Goal: Transaction & Acquisition: Download file/media

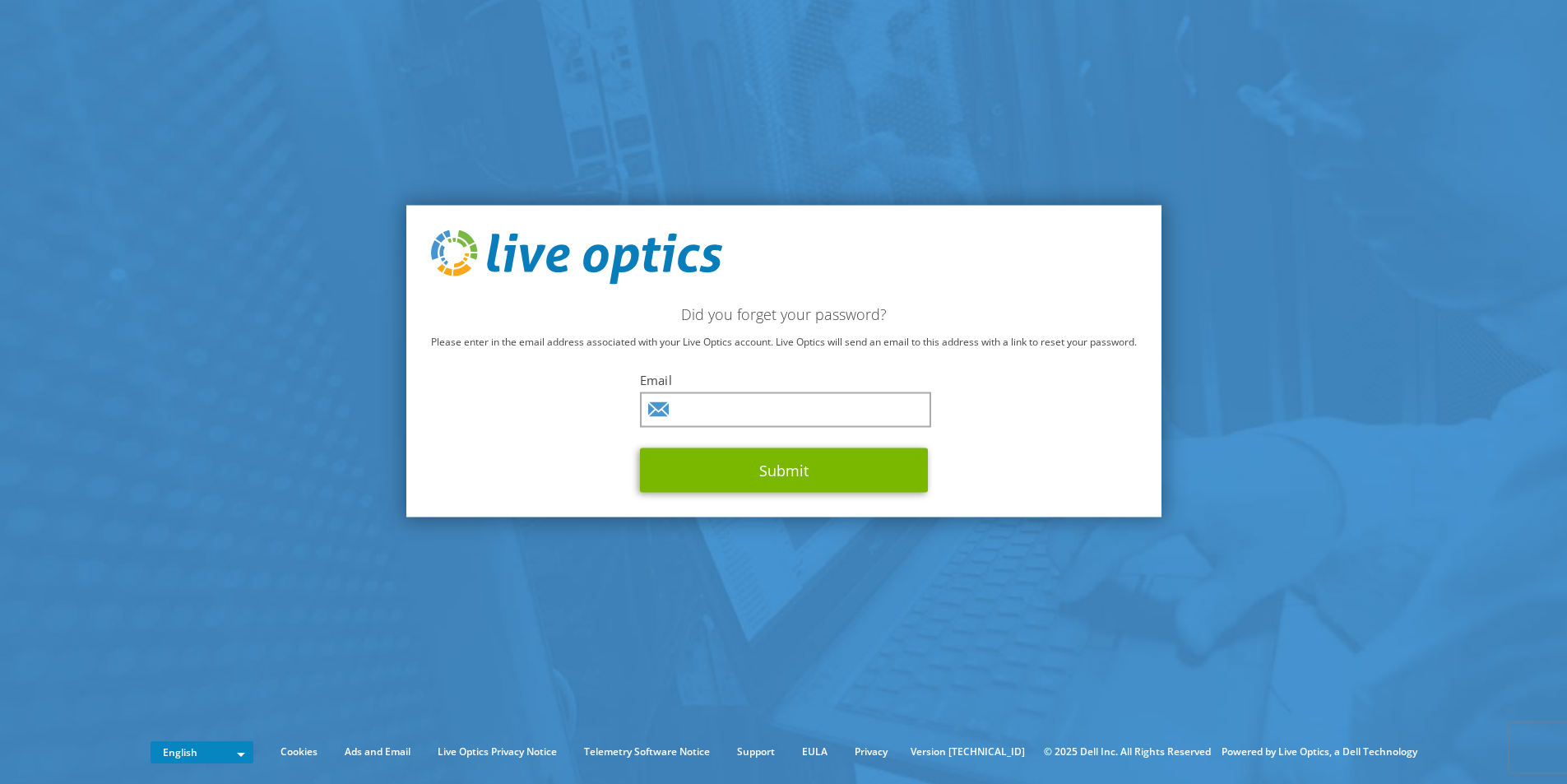
click at [751, 428] on div "Email Submit" at bounding box center [784, 430] width 288 height 121
click at [751, 413] on input "text" at bounding box center [785, 409] width 291 height 36
type input "[EMAIL_ADDRESS][DOMAIN_NAME]"
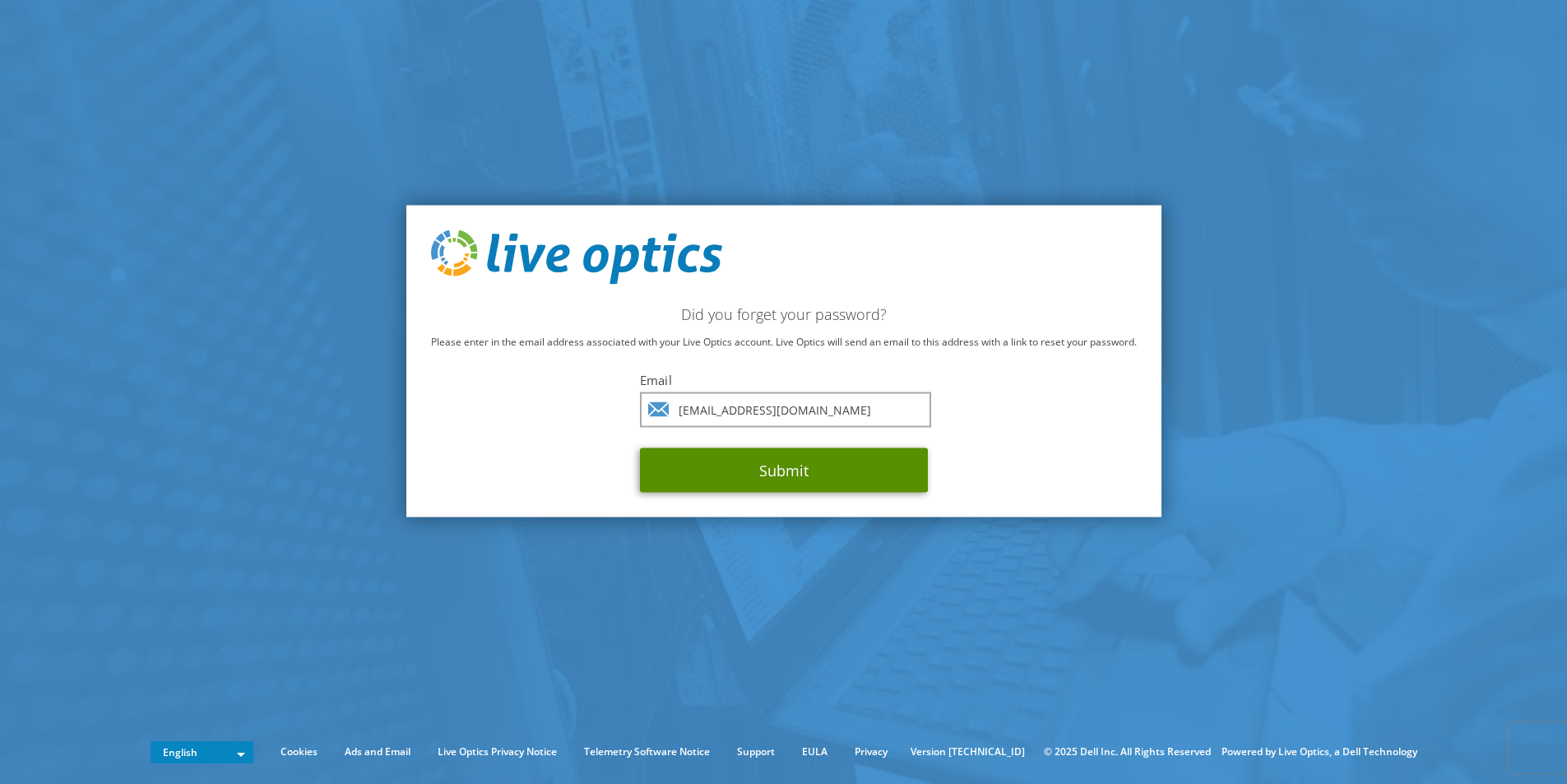
click at [784, 475] on button "Submit" at bounding box center [784, 470] width 288 height 45
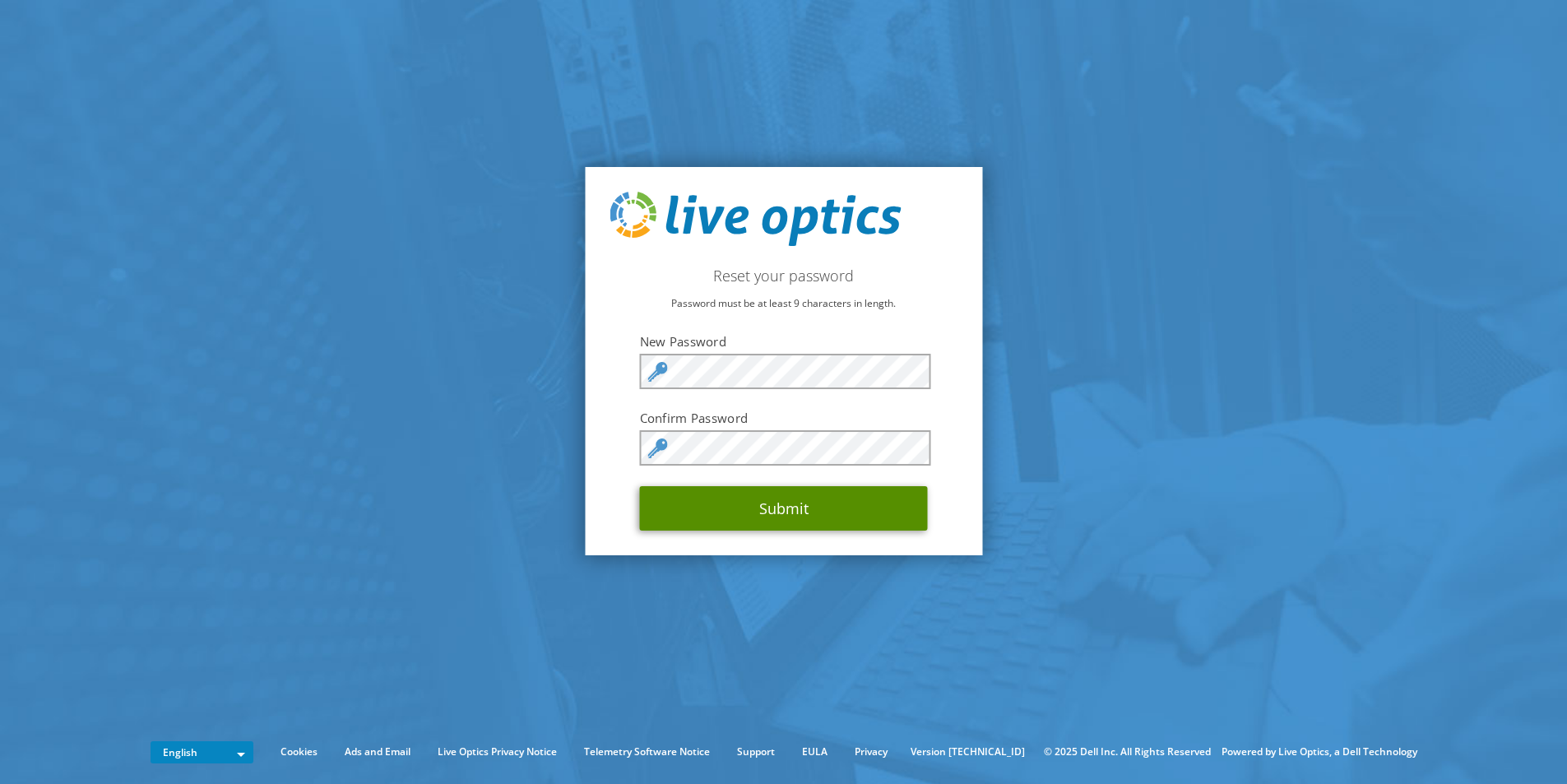
click at [832, 511] on button "Submit" at bounding box center [784, 508] width 288 height 45
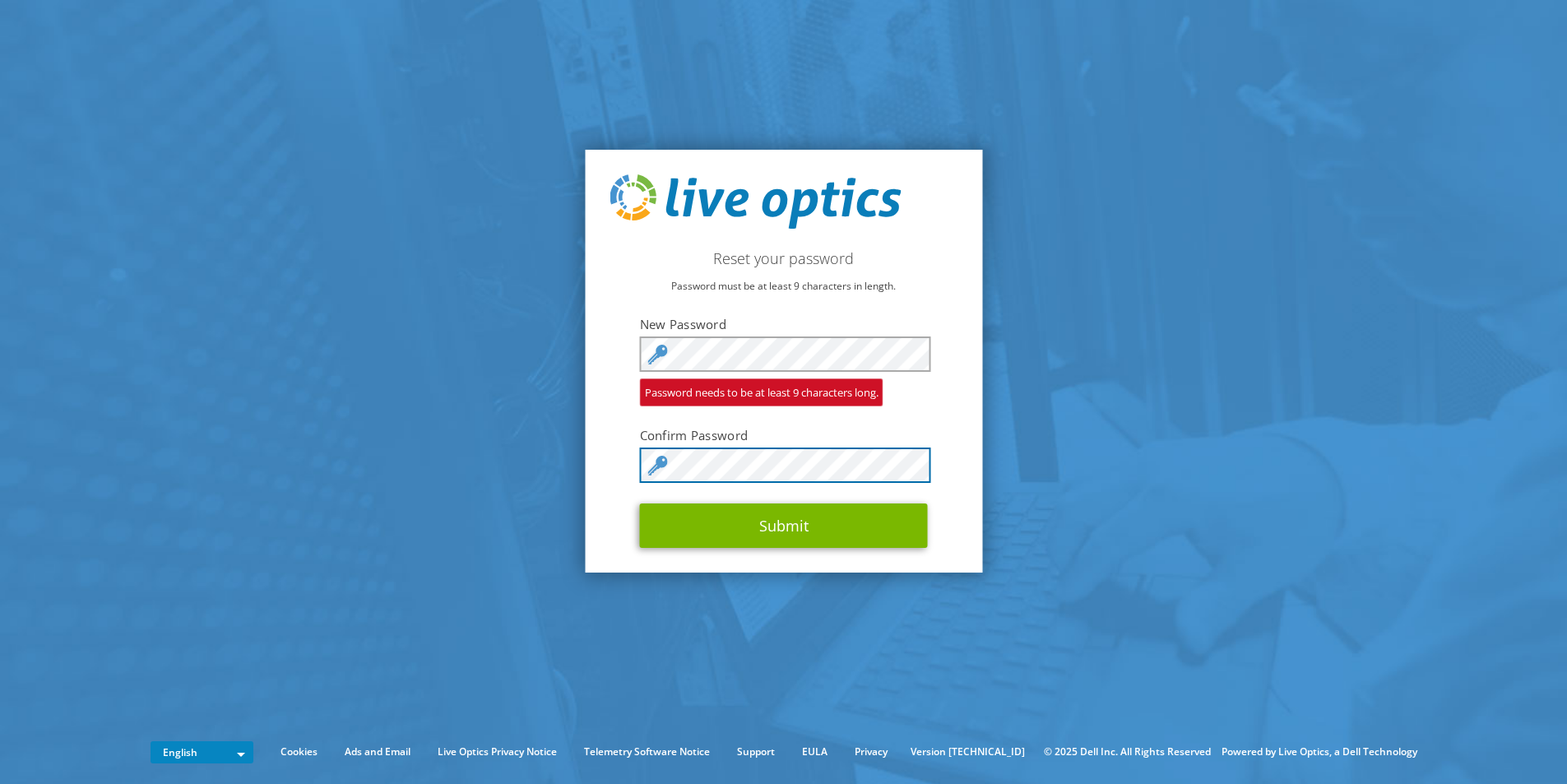
click at [640, 503] on button "Submit" at bounding box center [784, 525] width 288 height 45
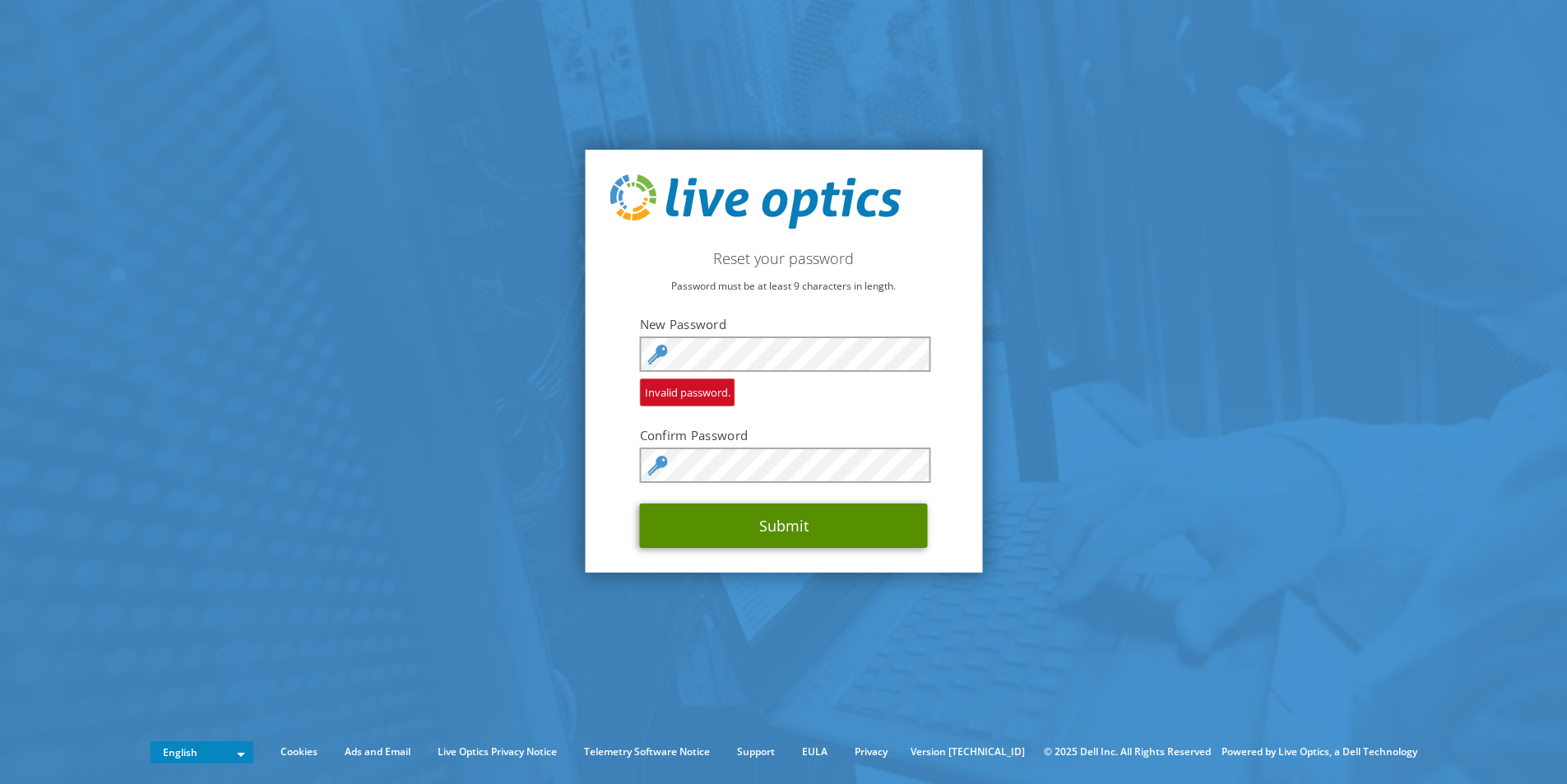
click at [828, 523] on button "Submit" at bounding box center [784, 525] width 288 height 45
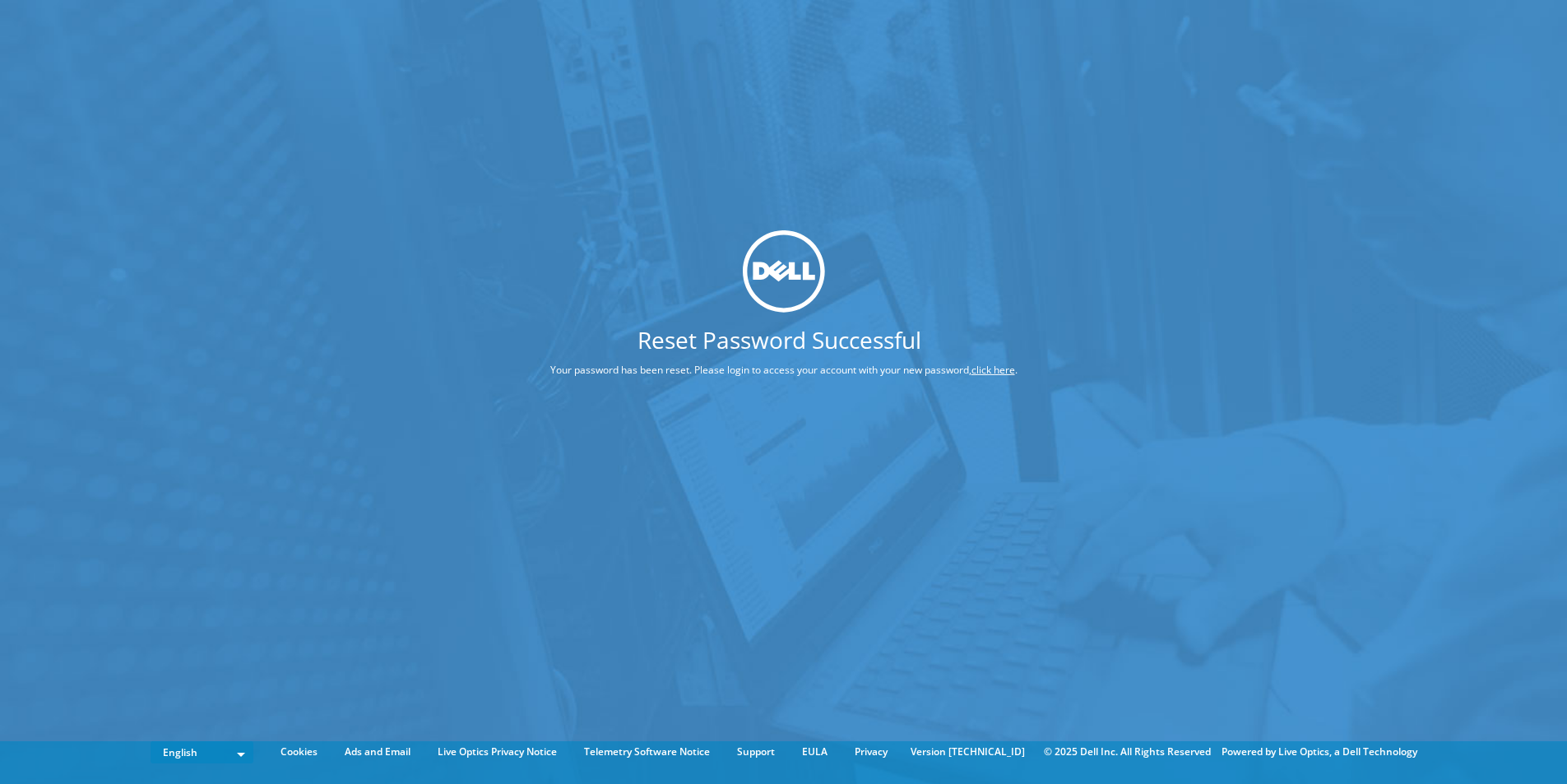
click at [1004, 364] on link "click here" at bounding box center [993, 370] width 44 height 14
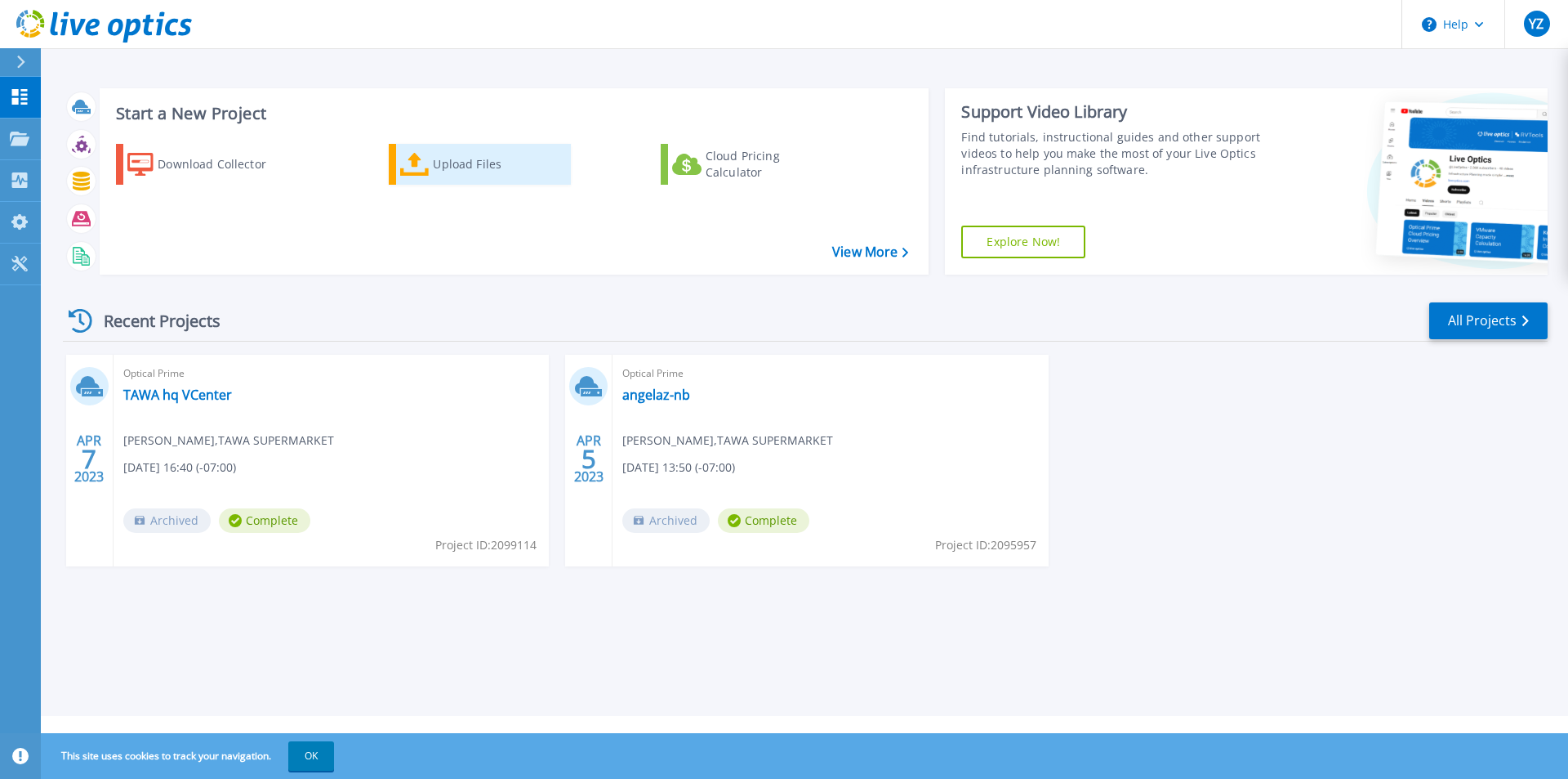
click at [453, 171] on div "Upload Files" at bounding box center [498, 164] width 131 height 33
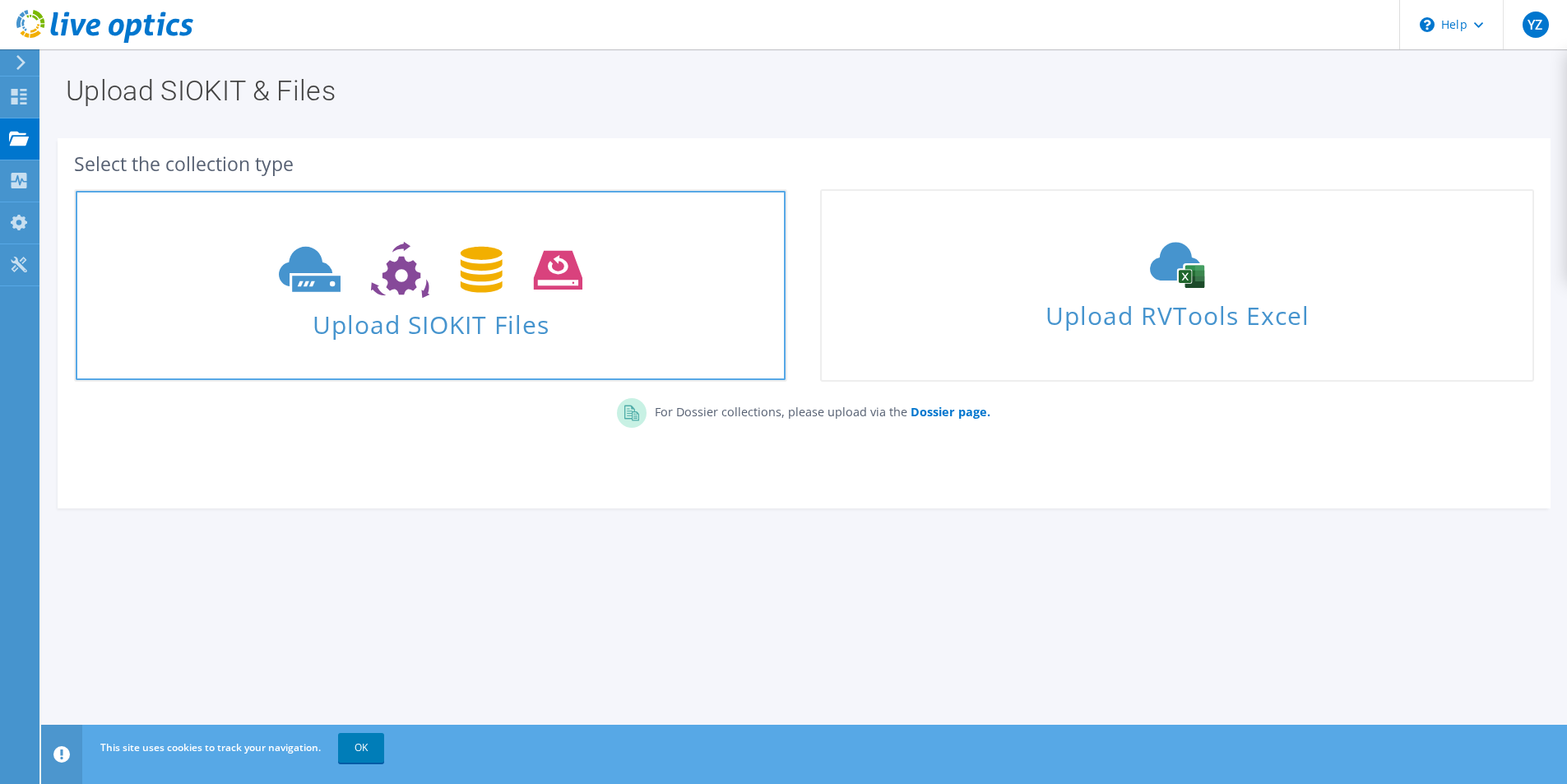
click at [558, 291] on icon at bounding box center [430, 269] width 304 height 56
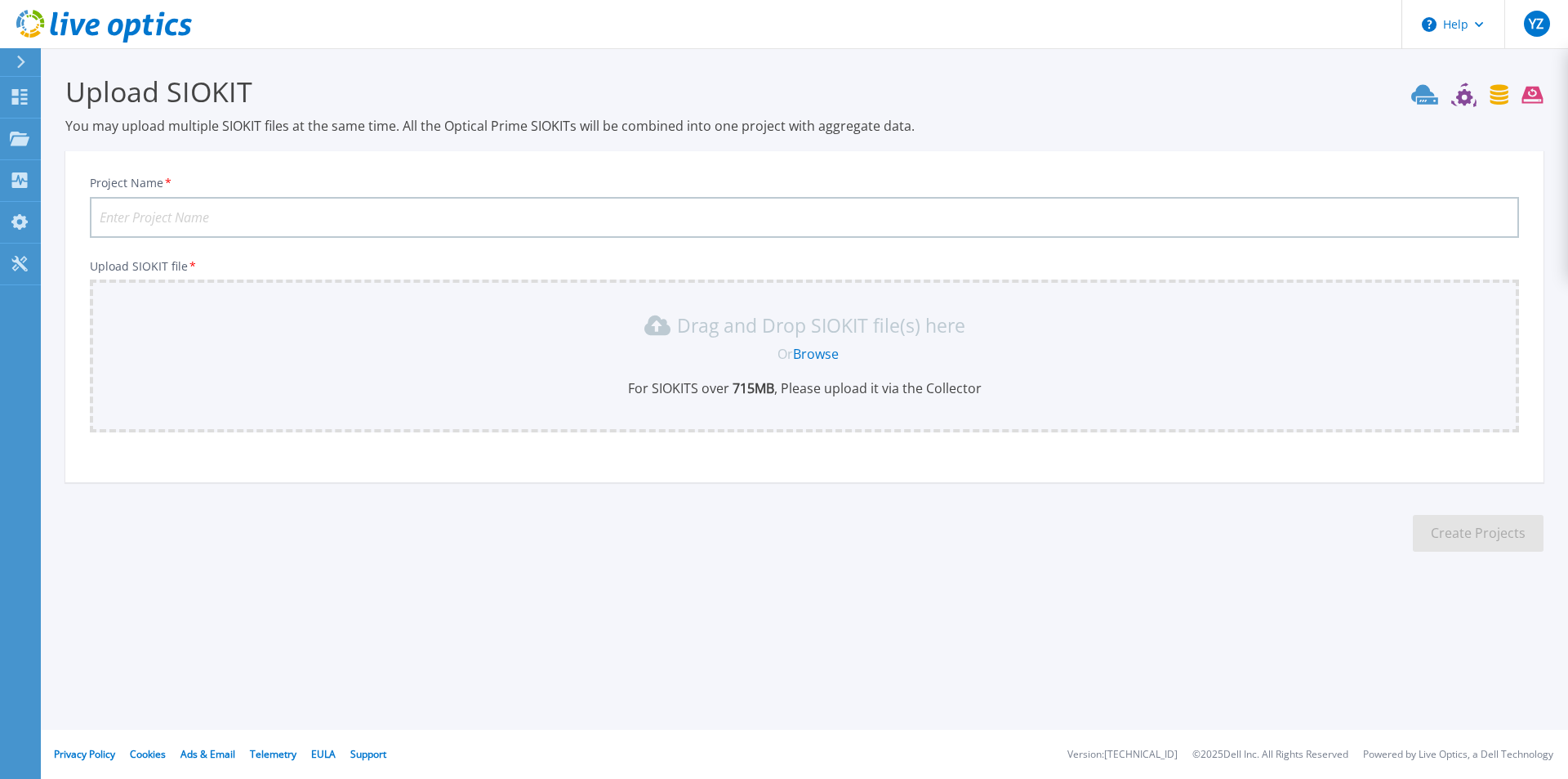
click at [803, 348] on link "Browse" at bounding box center [815, 354] width 45 height 18
click at [349, 223] on input "Project Name *" at bounding box center [804, 217] width 1429 height 41
type input "vcenter"
click at [254, 510] on section "Upload SIOKIT You may upload multiple SIOKIT files at the same time. All the Op…" at bounding box center [804, 317] width 1527 height 540
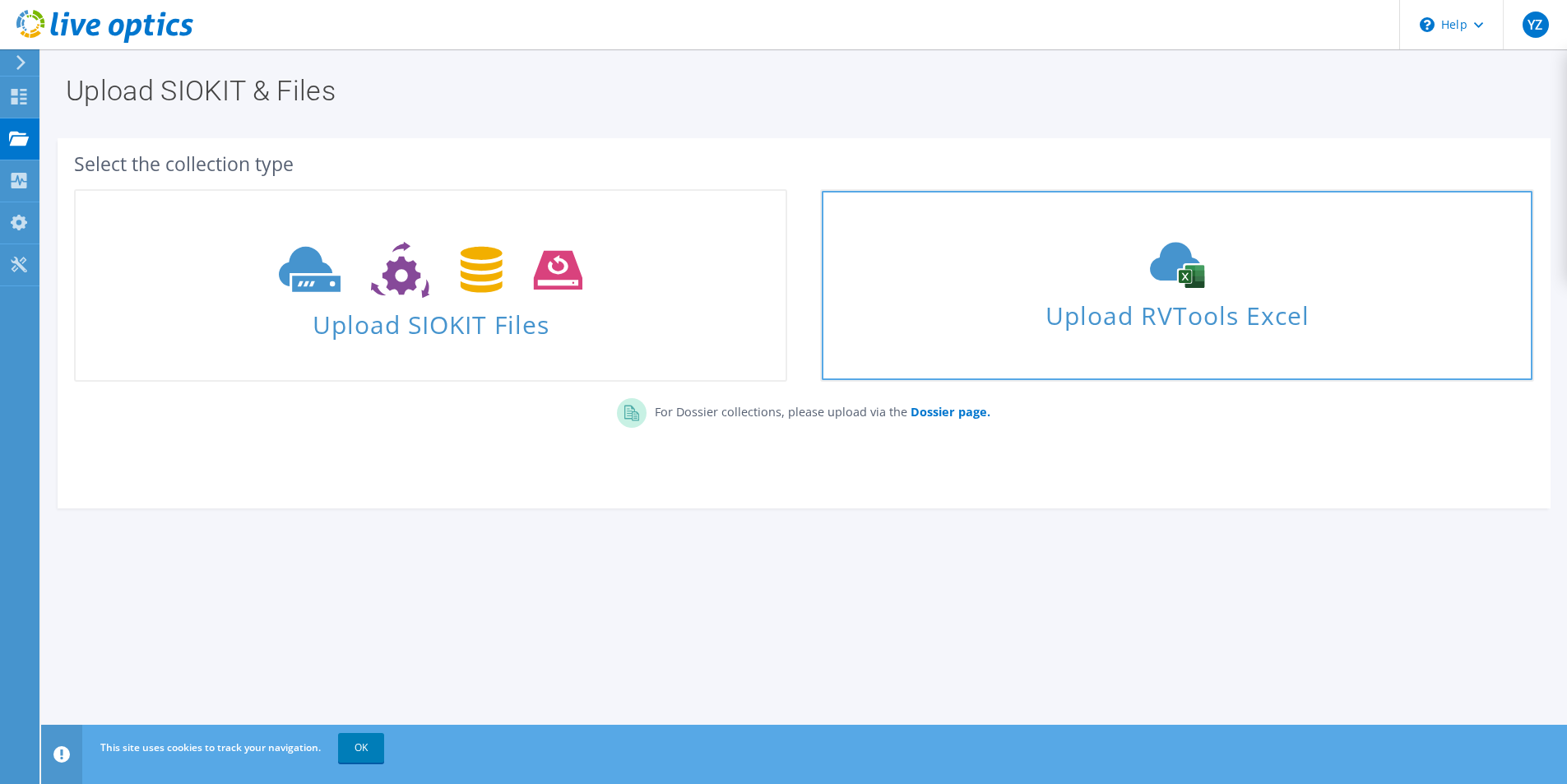
click at [1313, 340] on link "Upload RVTools Excel" at bounding box center [1177, 285] width 714 height 192
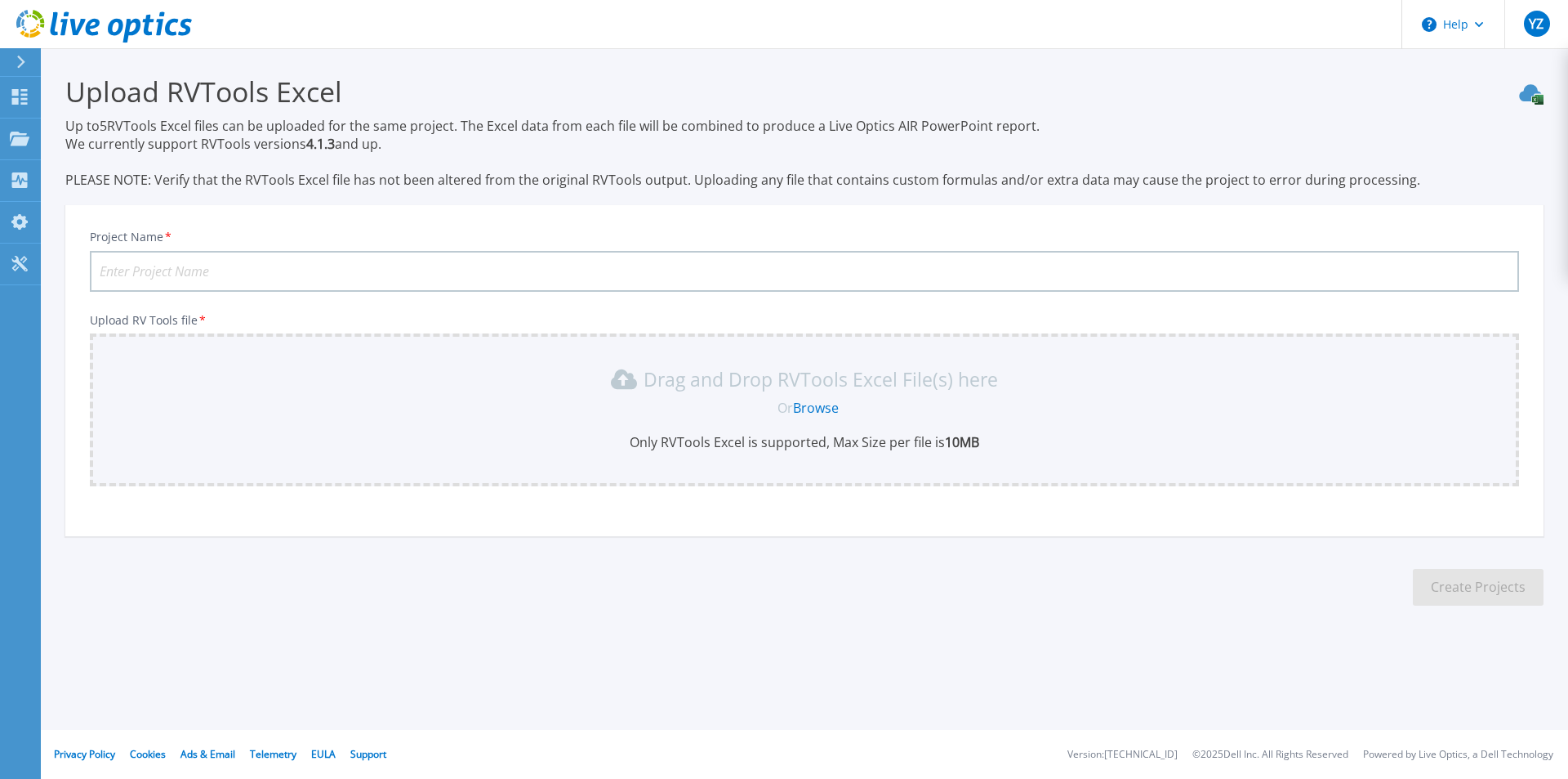
click at [826, 409] on link "Browse" at bounding box center [815, 407] width 45 height 18
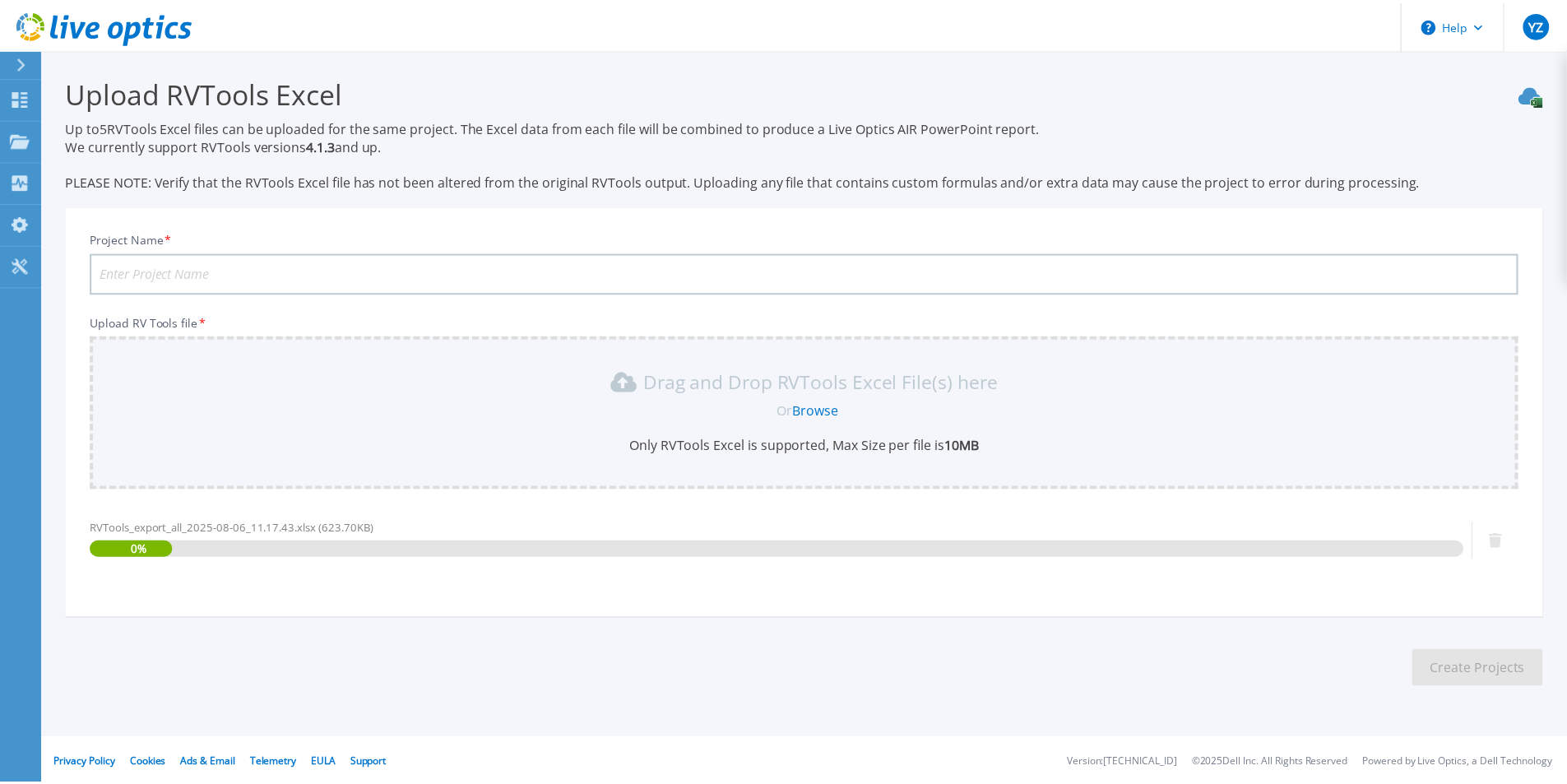
scroll to position [4, 0]
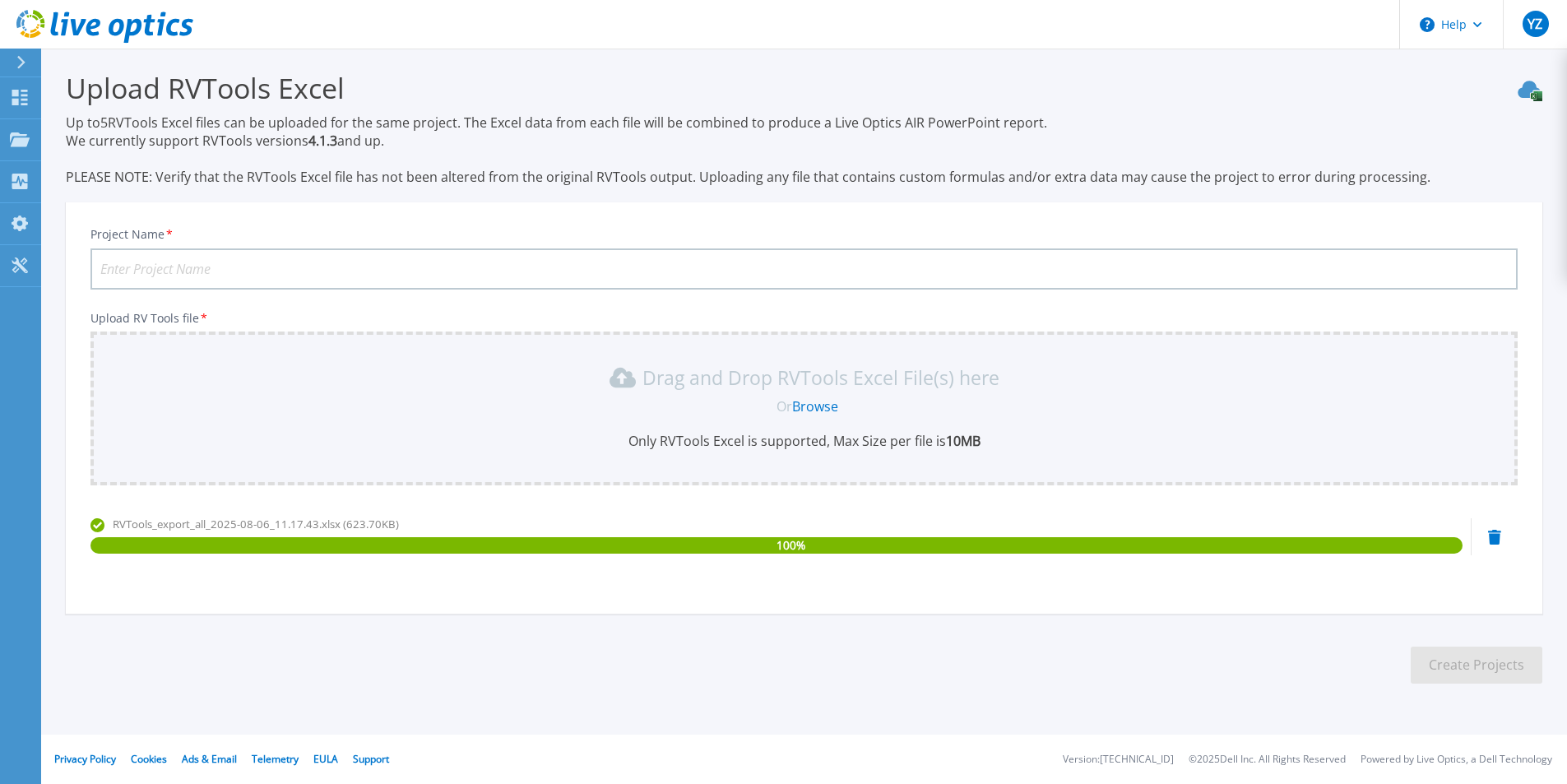
click at [399, 270] on input "Project Name *" at bounding box center [804, 268] width 1427 height 41
type input "vcenter"
click at [1475, 653] on button "Create Projects" at bounding box center [1477, 664] width 132 height 37
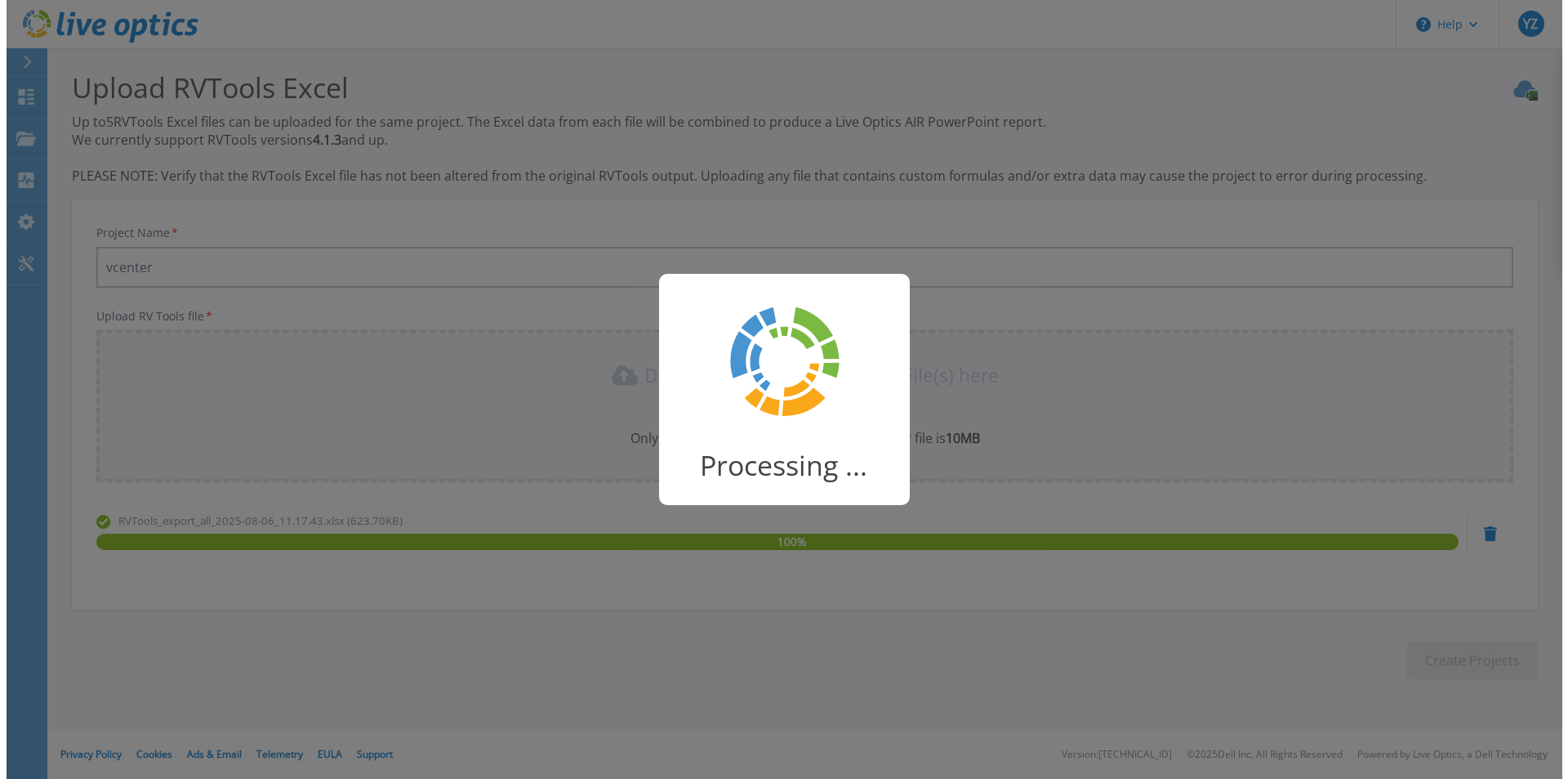
scroll to position [0, 0]
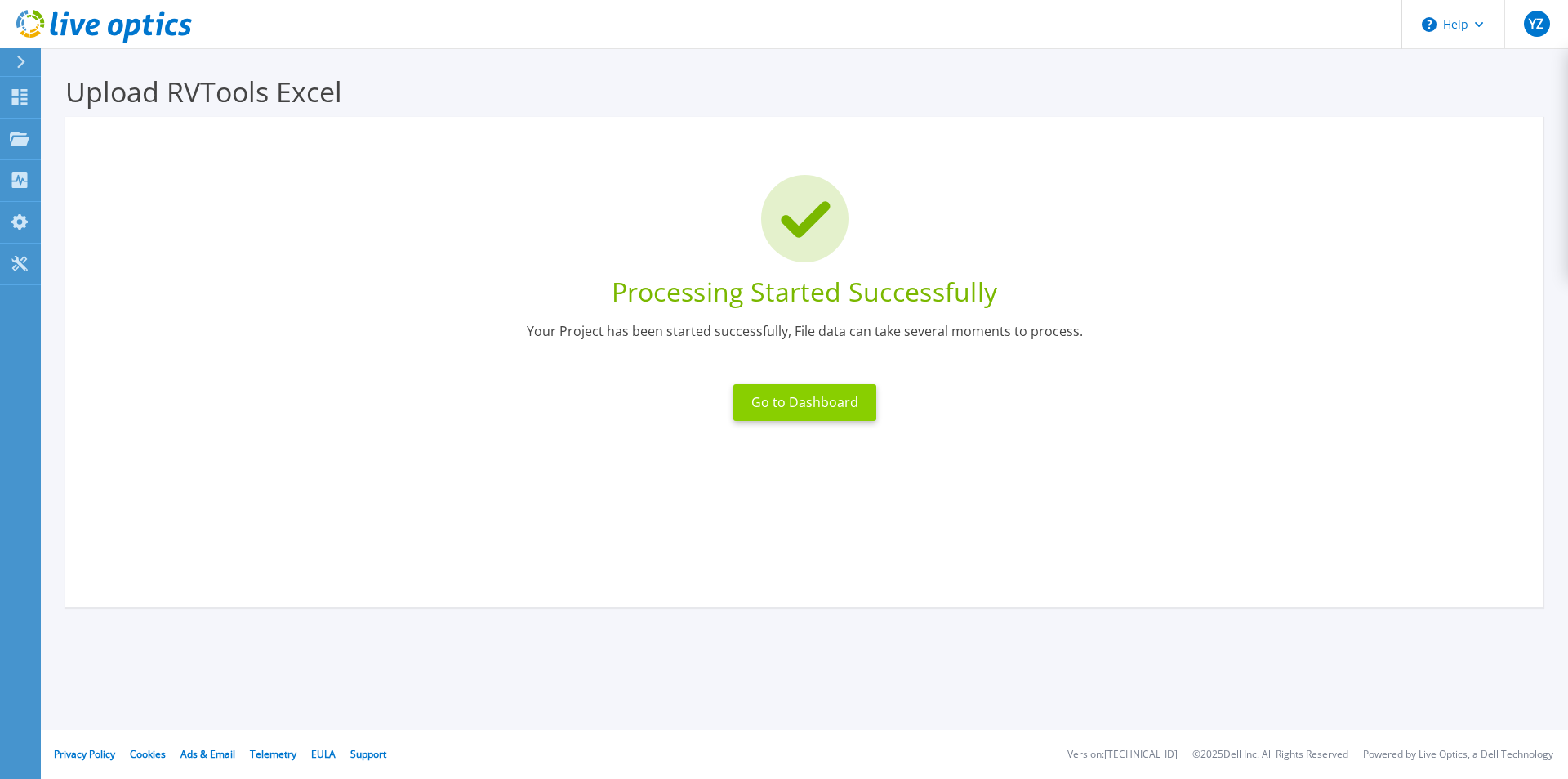
click at [820, 408] on button "Go to Dashboard" at bounding box center [804, 402] width 143 height 36
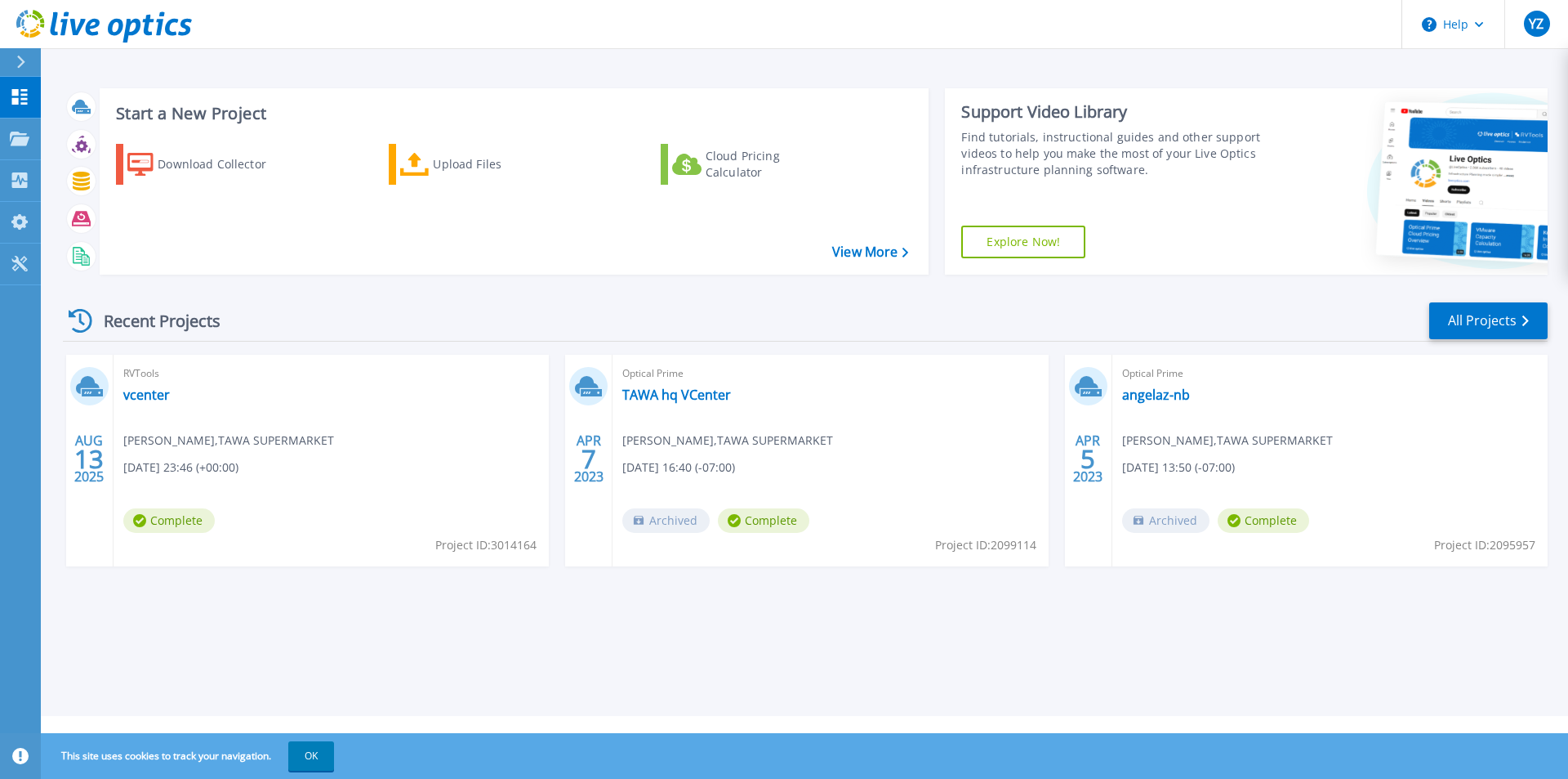
click at [171, 229] on div "Download Collector Upload Files Cloud Pricing Calculator" at bounding box center [512, 198] width 819 height 136
click at [446, 166] on div "Upload Files" at bounding box center [498, 164] width 131 height 33
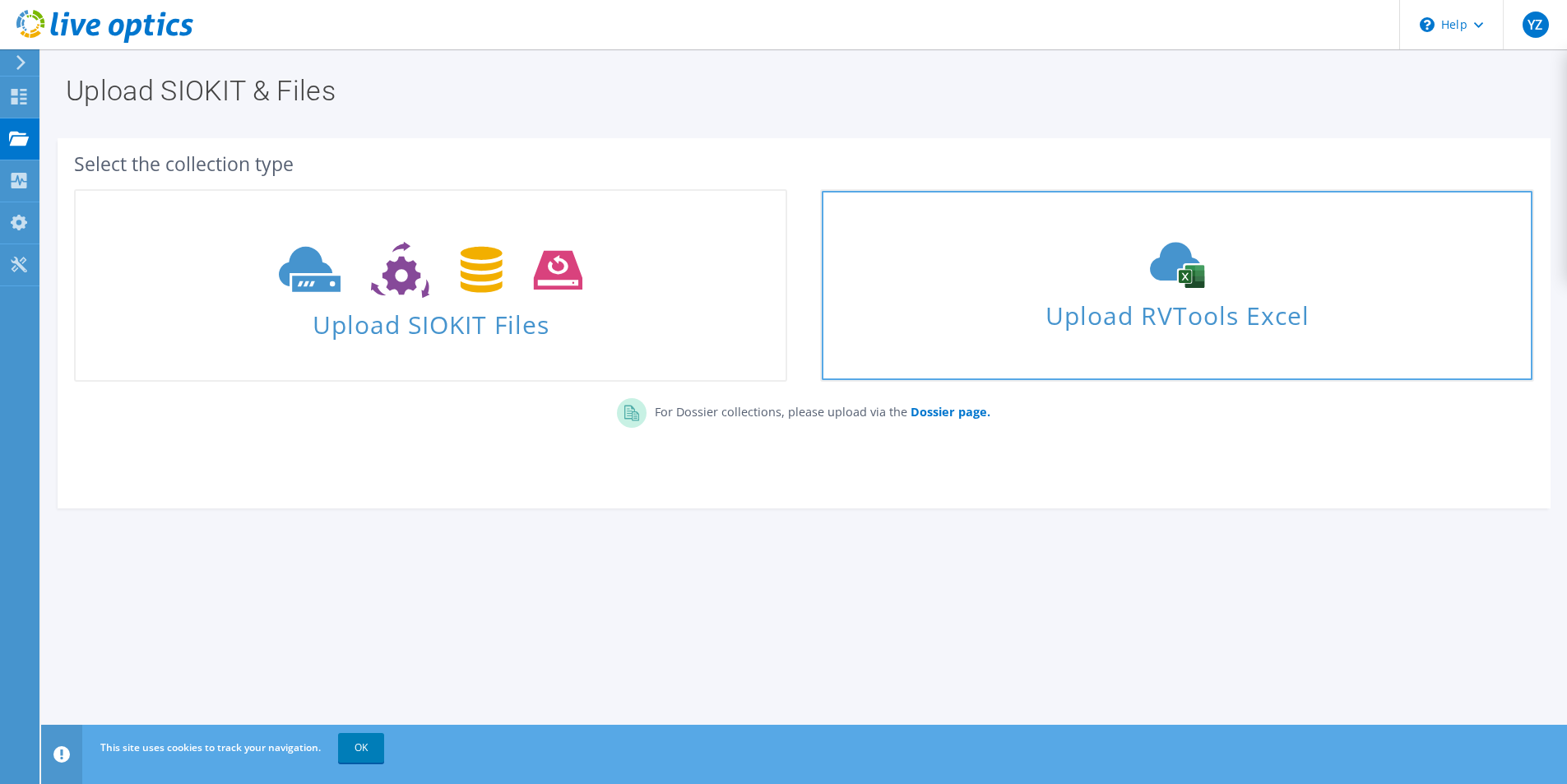
click at [1226, 307] on span "Upload RVTools Excel" at bounding box center [1177, 311] width 710 height 36
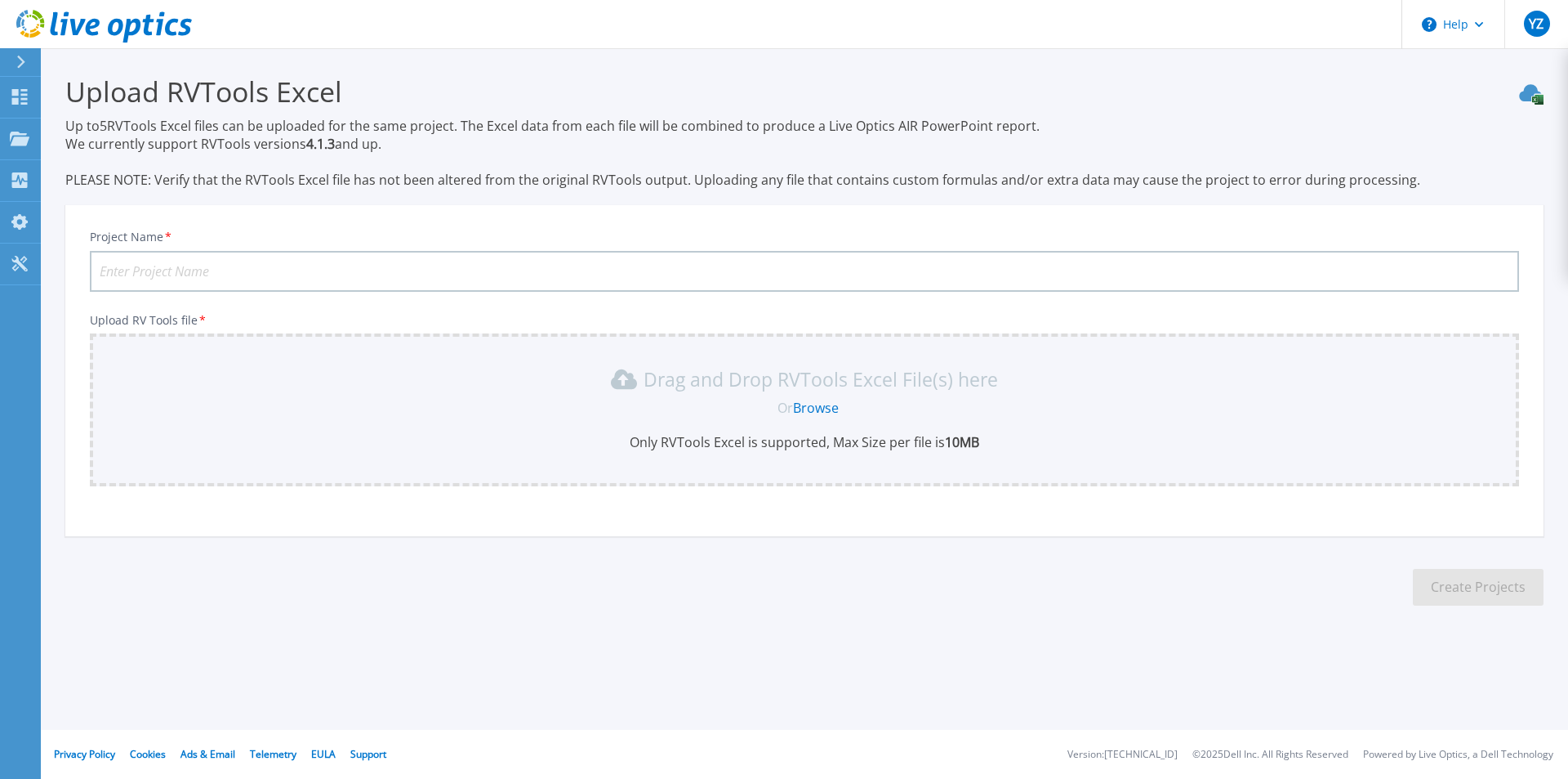
click at [816, 407] on link "Browse" at bounding box center [815, 407] width 45 height 18
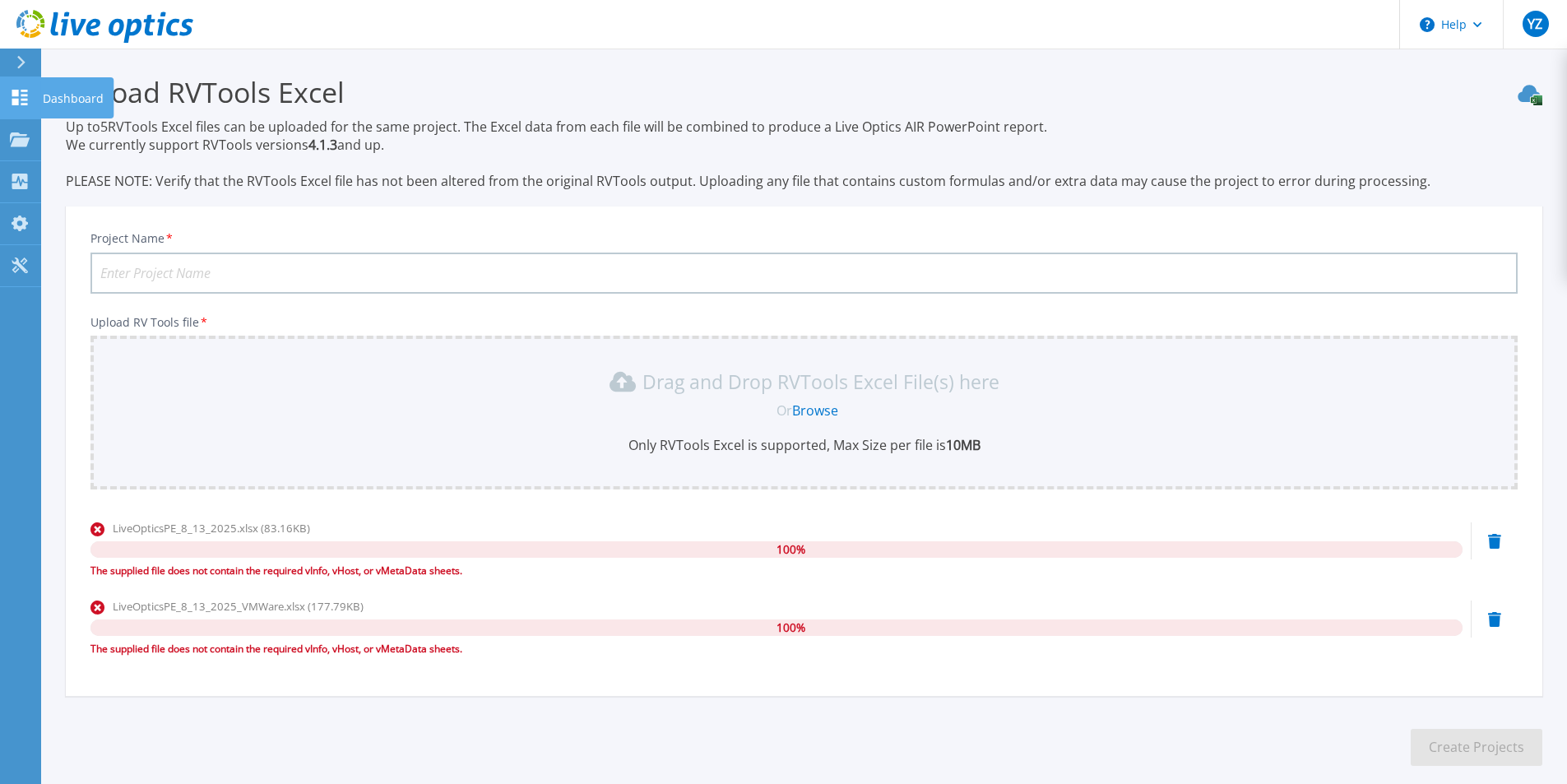
click at [30, 89] on link "Dashboard Dashboard" at bounding box center [21, 98] width 41 height 42
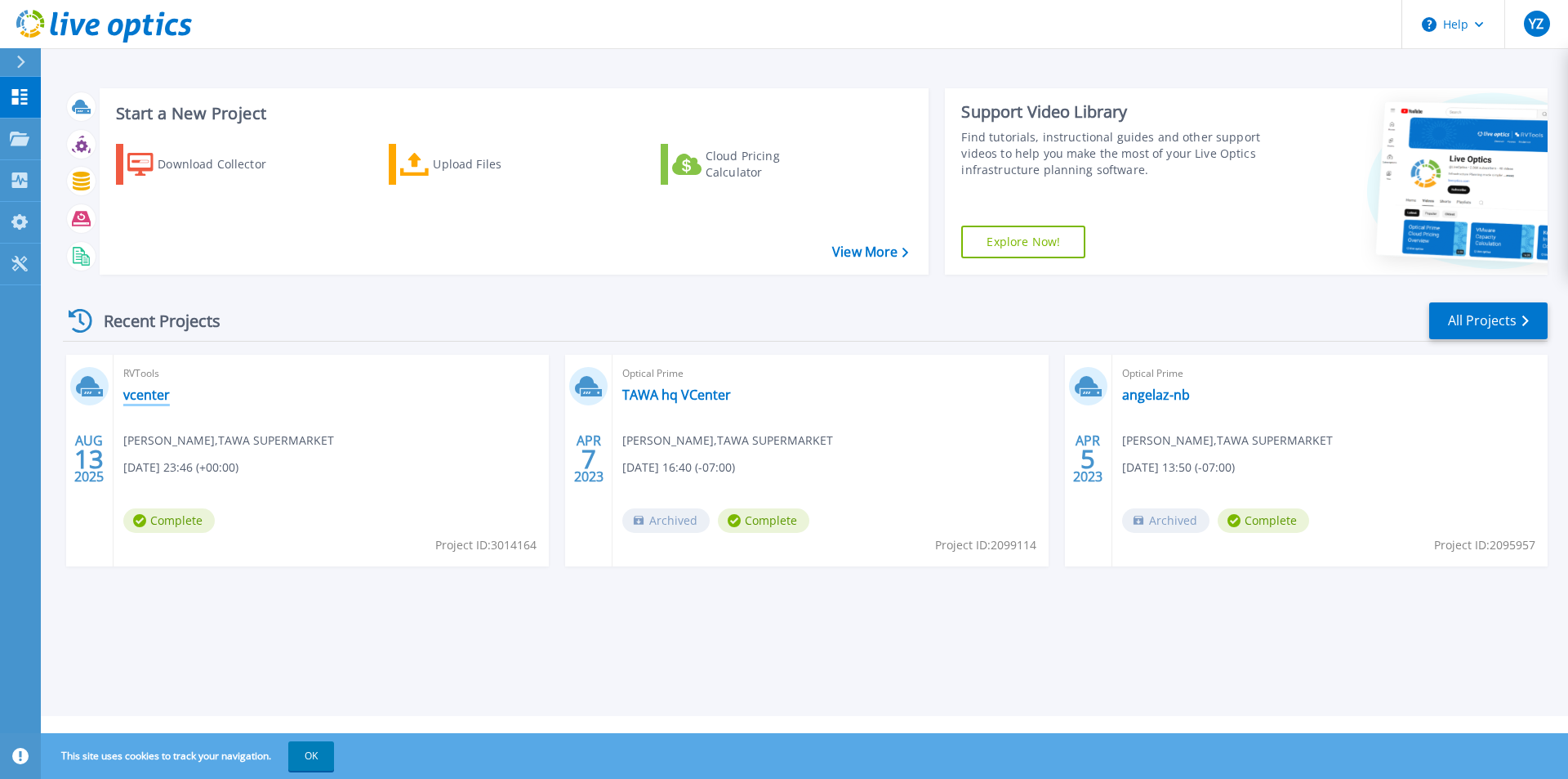
click at [150, 395] on link "vcenter" at bounding box center [147, 395] width 46 height 16
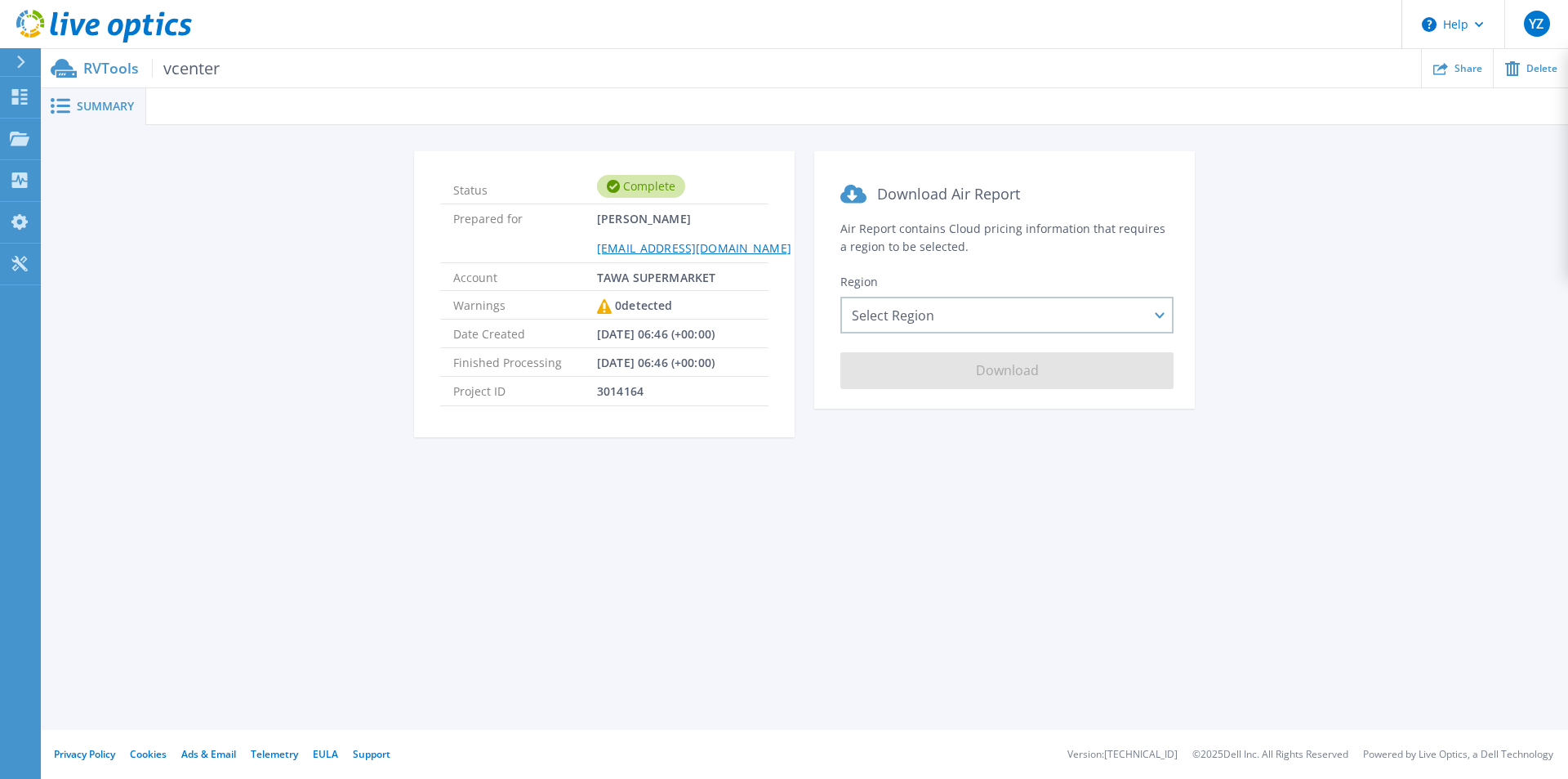
click at [202, 72] on span "vcenter" at bounding box center [186, 68] width 68 height 19
click at [116, 106] on span "Summary" at bounding box center [105, 106] width 57 height 12
click at [90, 109] on span "Summary" at bounding box center [105, 106] width 57 height 12
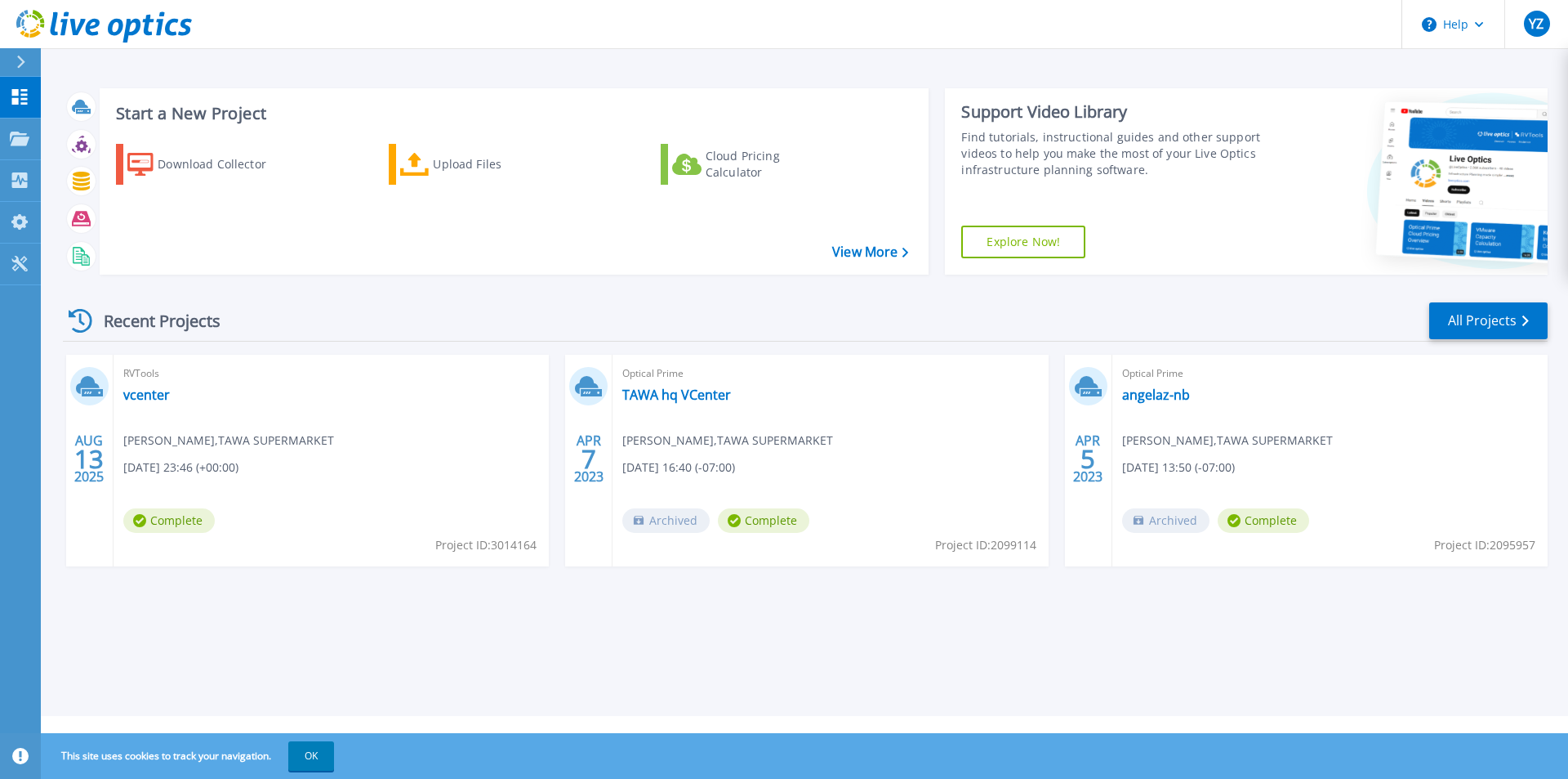
click at [216, 48] on header "Help YZ End User yan zhang angelazhang@tawa.com TAWA SUPERMARKET My Profile Log…" at bounding box center [784, 24] width 1568 height 49
click at [184, 156] on div "Download Collector" at bounding box center [222, 164] width 131 height 33
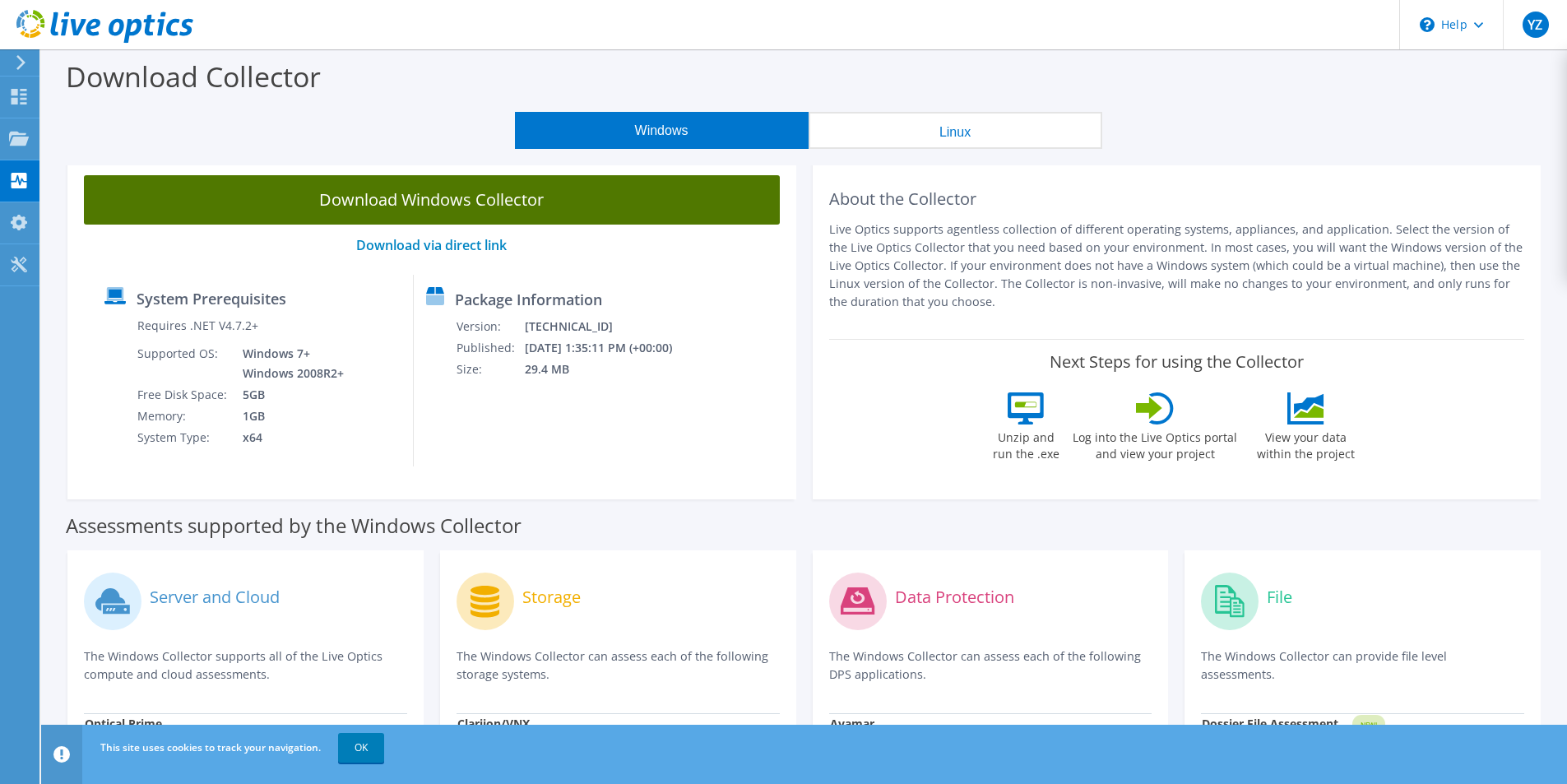
click at [375, 198] on link "Download Windows Collector" at bounding box center [432, 200] width 696 height 49
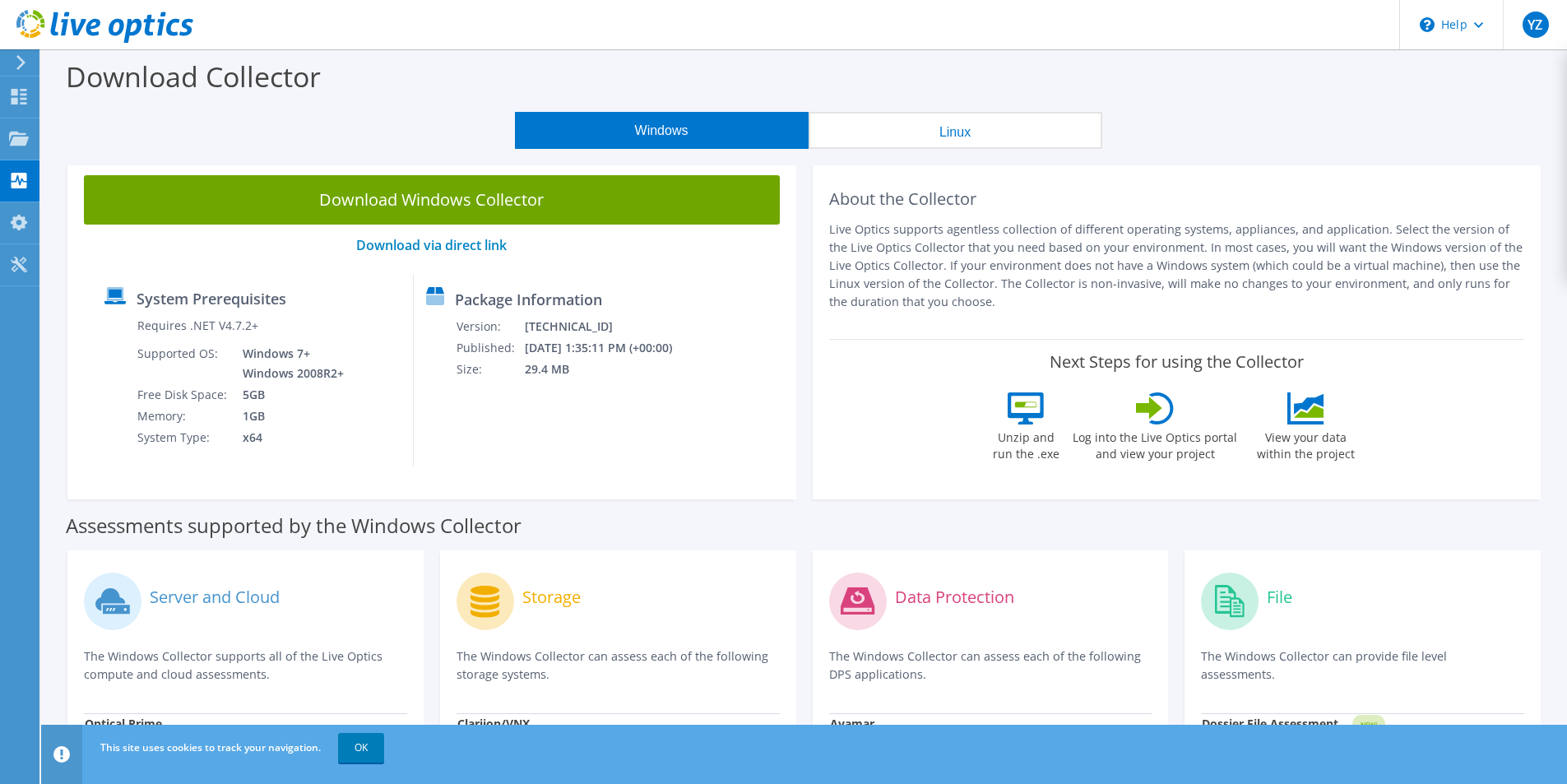
drag, startPoint x: 1544, startPoint y: 0, endPoint x: 1198, endPoint y: 111, distance: 363.4
click at [1198, 111] on div "Download Collector" at bounding box center [804, 81] width 1510 height 63
